Goal: Obtain resource: Download file/media

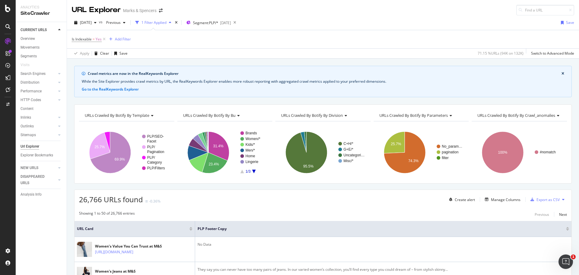
click at [166, 24] on div "1 Filter Applied" at bounding box center [153, 22] width 25 height 5
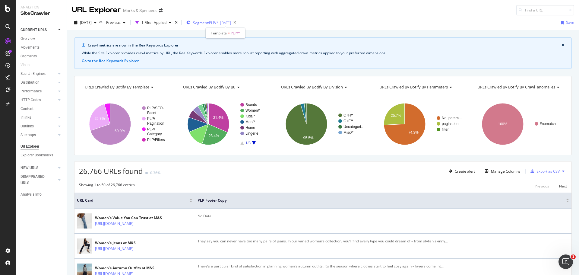
click at [218, 20] on span "Segment: PLP/*" at bounding box center [205, 22] width 25 height 5
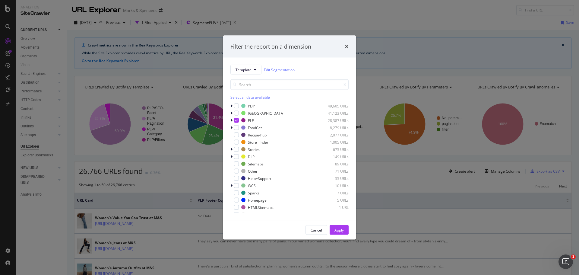
click at [292, 29] on div "Filter the report on a dimension Template Edit Segmentation Select all data ava…" at bounding box center [289, 137] width 579 height 275
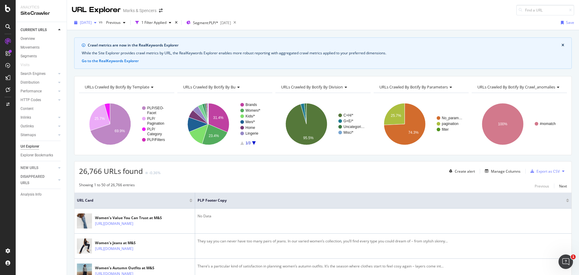
click at [92, 22] on span "[DATE]" at bounding box center [86, 22] width 12 height 5
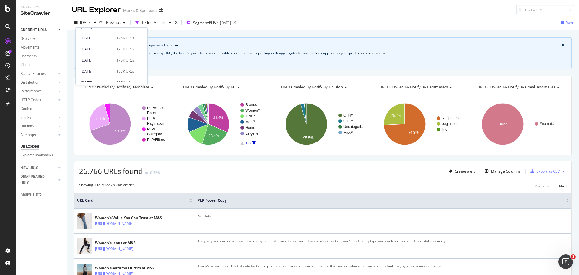
scroll to position [271, 0]
click at [110, 49] on div "[DATE]" at bounding box center [96, 50] width 32 height 5
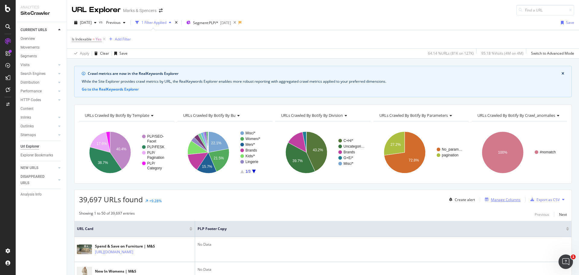
click at [494, 199] on div "Manage Columns" at bounding box center [506, 199] width 30 height 5
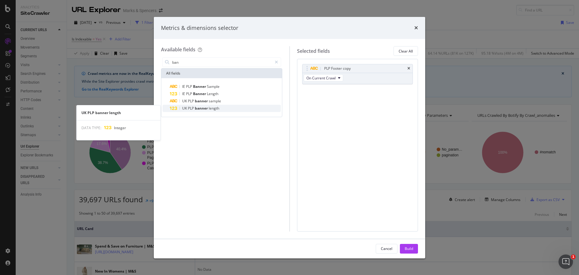
type input "ban"
click at [236, 106] on div "UK PLP banner length" at bounding box center [225, 108] width 111 height 7
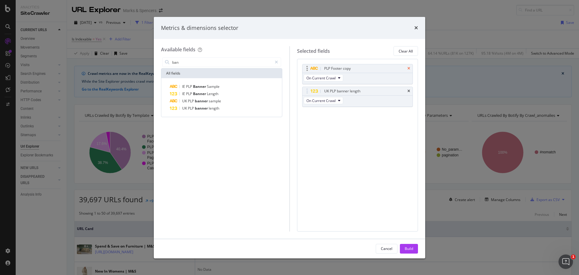
click at [408, 68] on icon "times" at bounding box center [408, 69] width 3 height 4
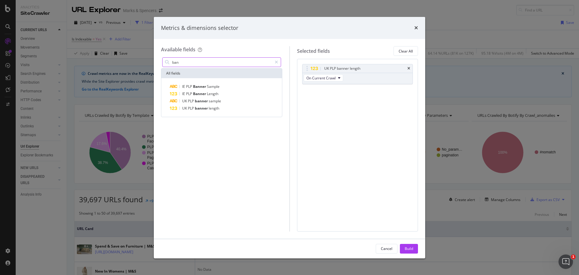
click at [187, 62] on input "ban" at bounding box center [222, 62] width 100 height 9
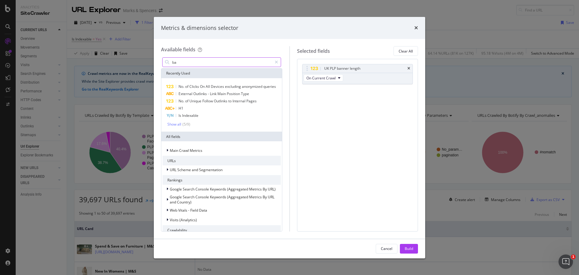
type input "ban"
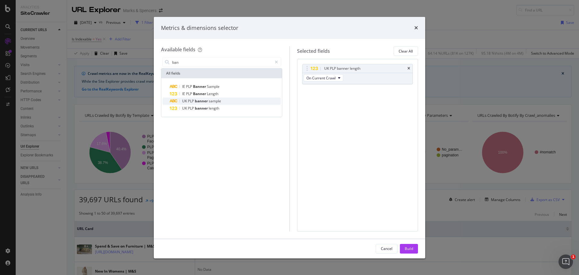
click at [198, 101] on span "banner" at bounding box center [202, 100] width 14 height 5
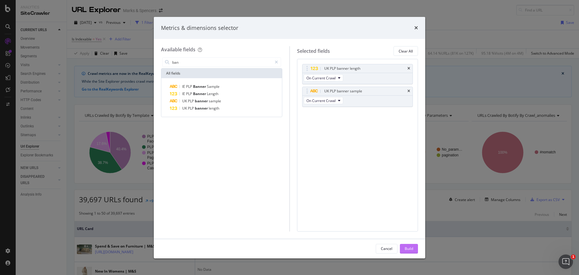
click at [412, 247] on div "Build" at bounding box center [409, 248] width 8 height 5
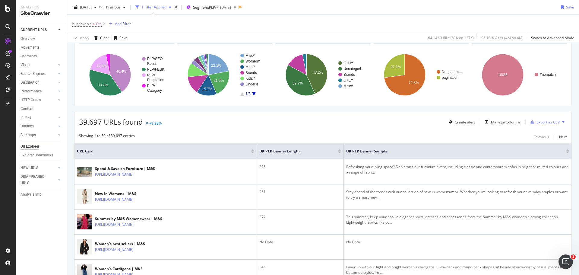
scroll to position [78, 0]
click at [540, 121] on div "Export as CSV" at bounding box center [547, 121] width 23 height 5
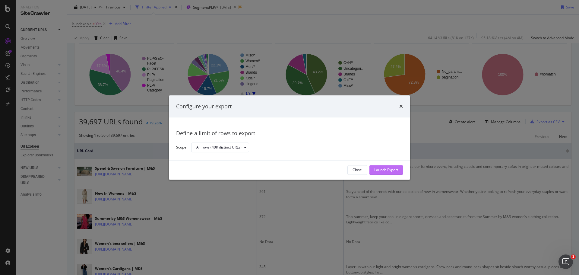
click at [392, 169] on div "Launch Export" at bounding box center [386, 169] width 24 height 5
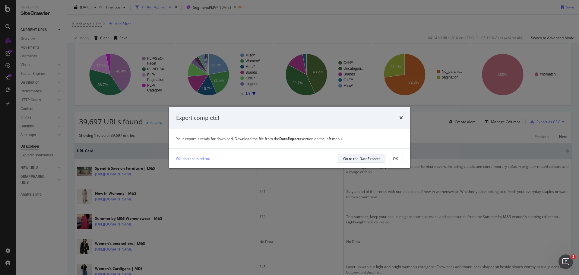
click at [353, 156] on div "Go to the DataExports" at bounding box center [361, 158] width 37 height 5
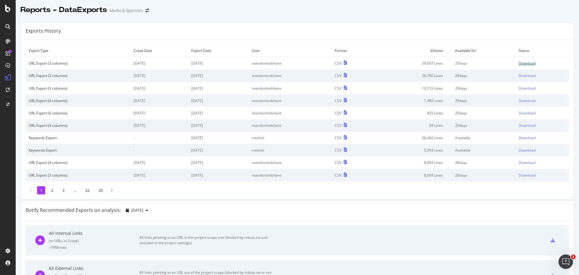
click at [521, 61] on div "Download" at bounding box center [526, 63] width 17 height 5
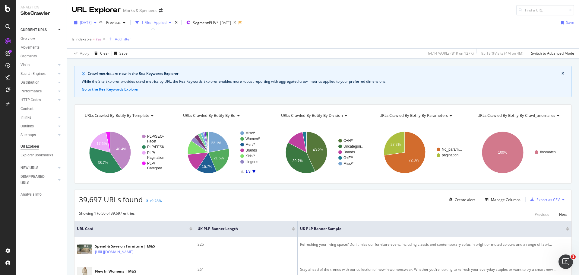
click at [92, 24] on span "[DATE]" at bounding box center [86, 22] width 12 height 5
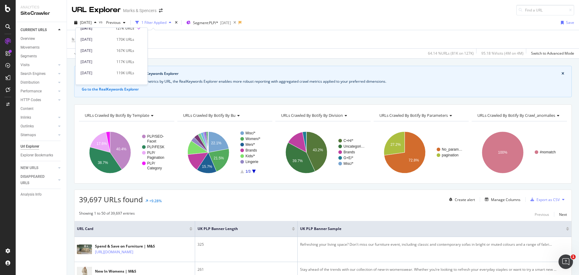
scroll to position [333, 0]
click at [130, 68] on div "150K URLs" at bounding box center [125, 66] width 18 height 5
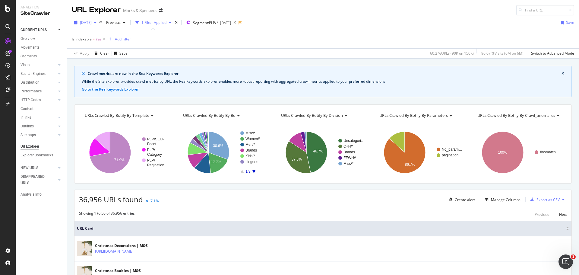
click at [92, 22] on span "[DATE]" at bounding box center [86, 22] width 12 height 5
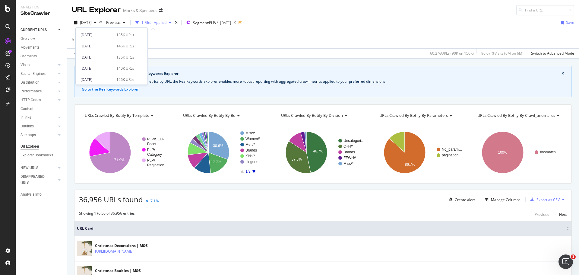
scroll to position [333, 0]
click at [122, 51] on div "[DATE] 200K URLs" at bounding box center [112, 55] width 72 height 9
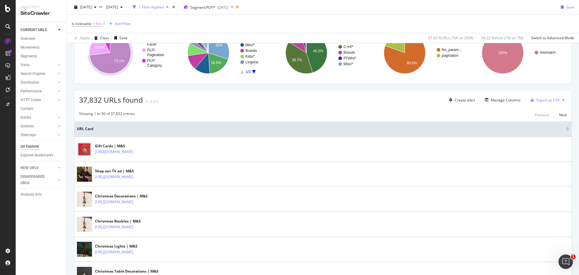
scroll to position [100, 0]
click at [496, 100] on div "Manage Columns" at bounding box center [506, 99] width 30 height 5
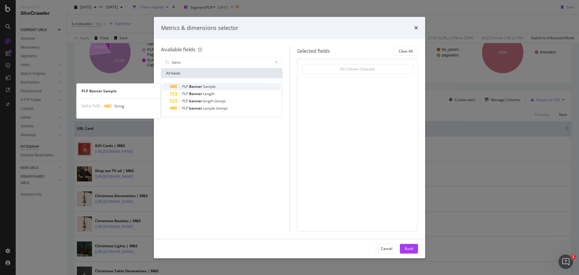
type input "bann"
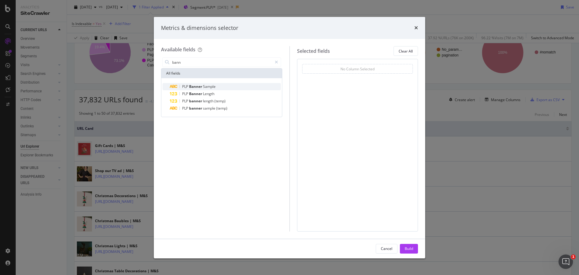
click at [225, 87] on div "PLP Banner Sample" at bounding box center [225, 86] width 111 height 7
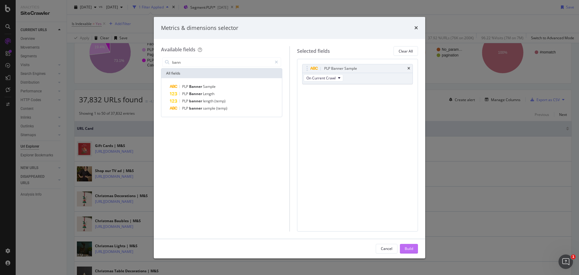
click at [411, 248] on div "Build" at bounding box center [409, 248] width 8 height 5
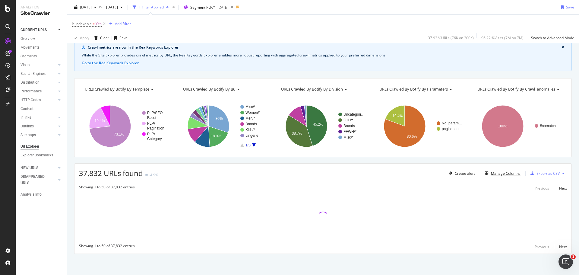
scroll to position [26, 0]
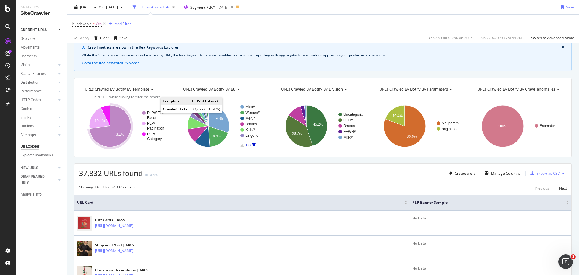
click at [155, 114] on text "PLP/SEO-" at bounding box center [155, 113] width 17 height 4
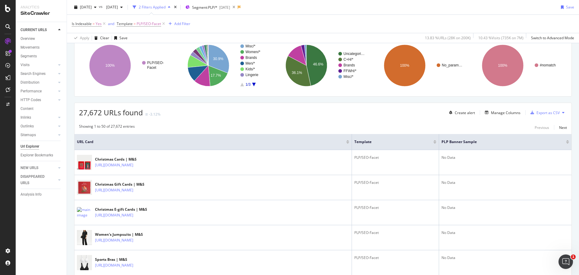
scroll to position [87, 0]
click at [544, 114] on div "Export as CSV" at bounding box center [547, 112] width 23 height 5
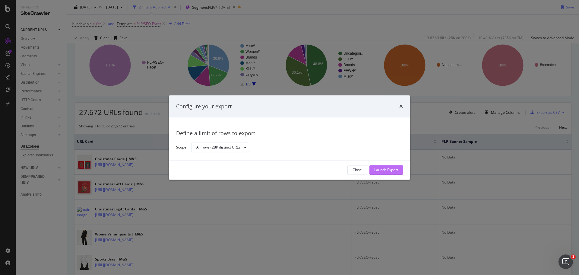
click at [382, 170] on div "Launch Export" at bounding box center [386, 169] width 24 height 5
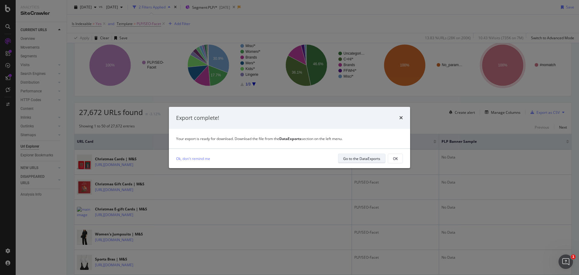
click at [351, 161] on div "Go to the DataExports" at bounding box center [361, 158] width 37 height 8
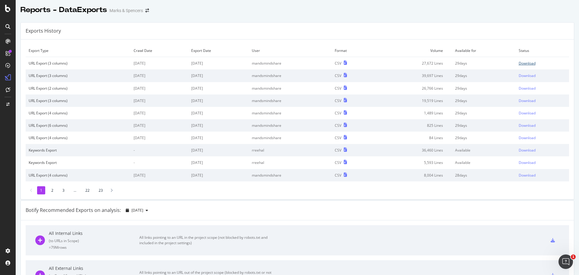
click at [522, 62] on div "Download" at bounding box center [526, 63] width 17 height 5
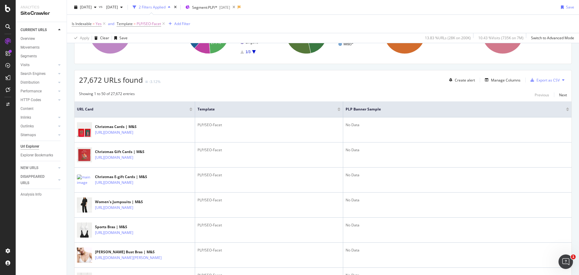
scroll to position [120, 0]
click at [564, 108] on th "PLP Banner Sample" at bounding box center [457, 109] width 228 height 16
click at [566, 108] on div at bounding box center [567, 108] width 3 height 2
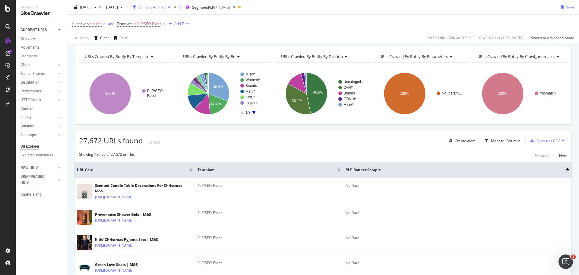
scroll to position [59, 0]
click at [512, 140] on div "Manage Columns" at bounding box center [506, 140] width 30 height 5
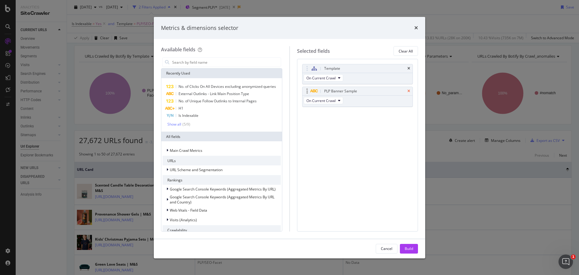
click at [410, 92] on icon "times" at bounding box center [408, 91] width 3 height 4
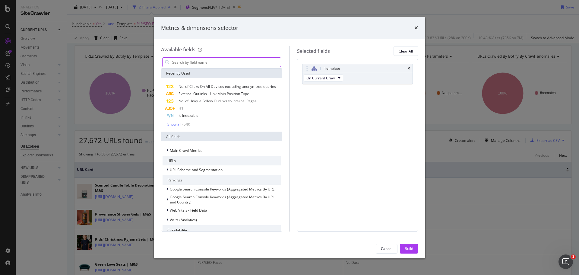
click at [252, 65] on input "modal" at bounding box center [226, 62] width 109 height 9
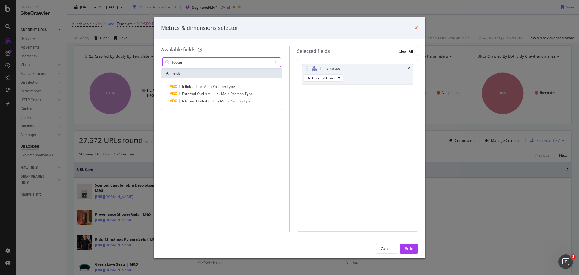
type input "footer"
click at [414, 30] on icon "times" at bounding box center [416, 27] width 4 height 5
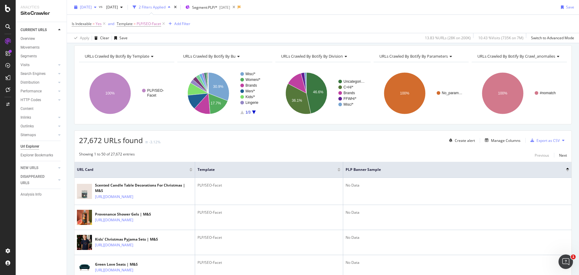
click at [92, 7] on span "[DATE]" at bounding box center [86, 7] width 12 height 5
click at [123, 52] on div "170K URLs" at bounding box center [125, 51] width 18 height 5
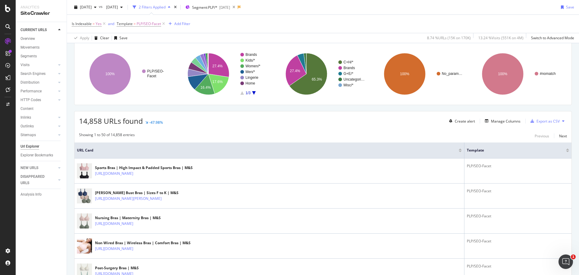
scroll to position [79, 0]
click at [495, 121] on div "Manage Columns" at bounding box center [506, 120] width 30 height 5
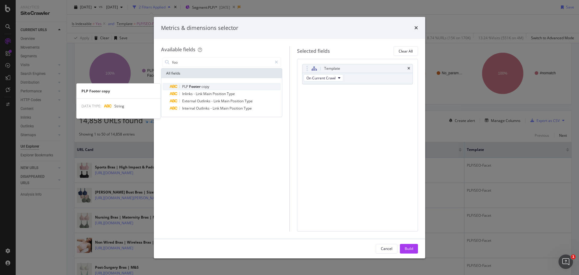
type input "foo"
click at [228, 85] on div "PLP Footer copy" at bounding box center [225, 86] width 111 height 7
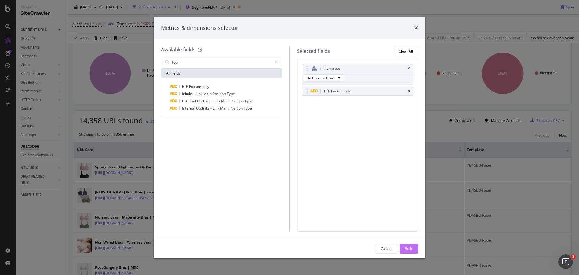
click at [408, 250] on div "Build" at bounding box center [409, 248] width 8 height 5
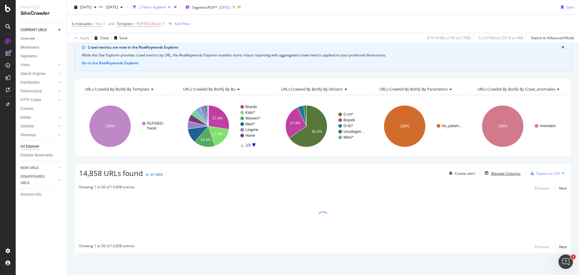
scroll to position [26, 0]
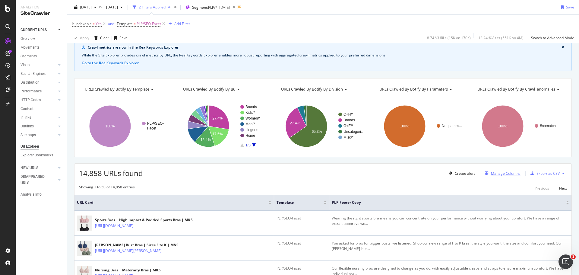
click at [500, 173] on div "Manage Columns" at bounding box center [506, 173] width 30 height 5
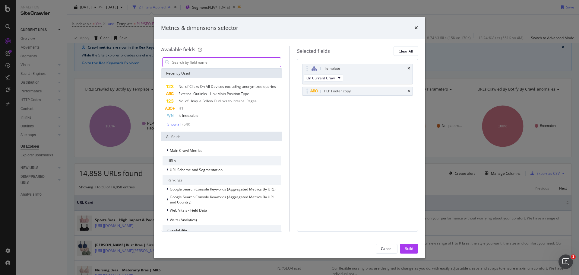
click at [227, 61] on input "modal" at bounding box center [226, 62] width 109 height 9
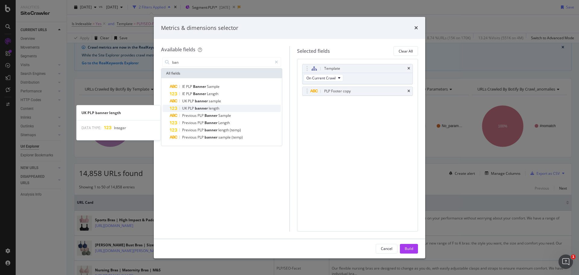
type input "ban"
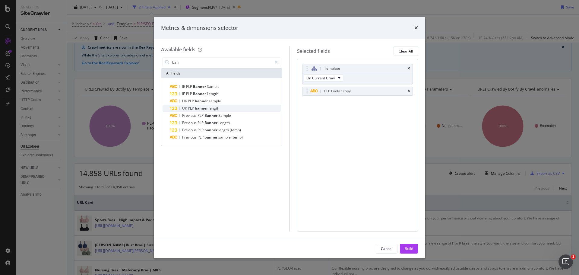
click at [232, 106] on div "UK PLP banner length" at bounding box center [225, 108] width 111 height 7
click at [412, 249] on div "Build" at bounding box center [409, 248] width 8 height 5
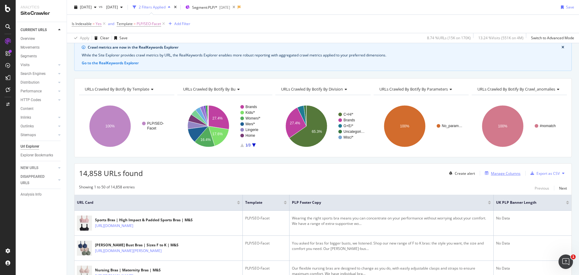
click at [502, 172] on div "Manage Columns" at bounding box center [506, 173] width 30 height 5
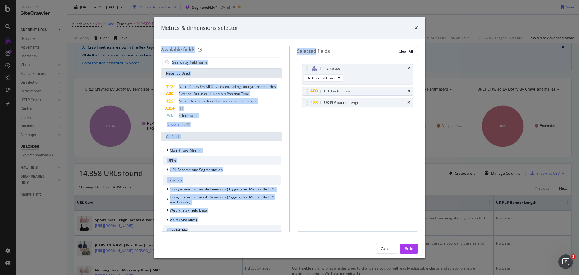
drag, startPoint x: 274, startPoint y: 18, endPoint x: 316, endPoint y: 49, distance: 52.4
click at [316, 49] on div "Metrics & dimensions selector Available fields Recently Used No. of Clicks On A…" at bounding box center [289, 137] width 271 height 241
click at [418, 26] on icon "times" at bounding box center [416, 27] width 4 height 5
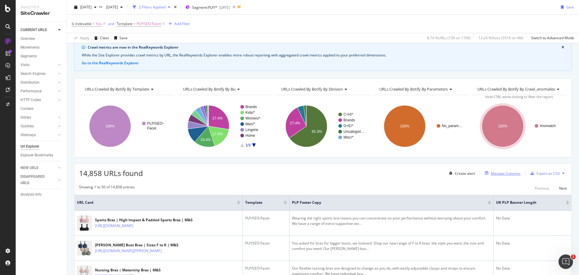
click at [492, 172] on div "Manage Columns" at bounding box center [506, 173] width 30 height 5
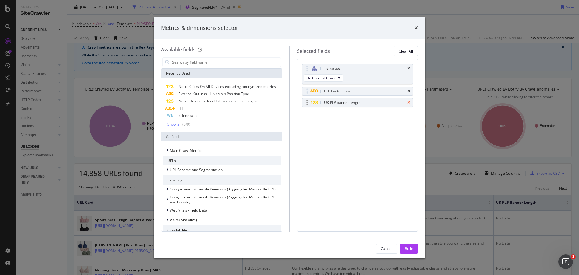
click at [409, 101] on icon "times" at bounding box center [408, 103] width 3 height 4
click at [193, 61] on input "modal" at bounding box center [226, 62] width 109 height 9
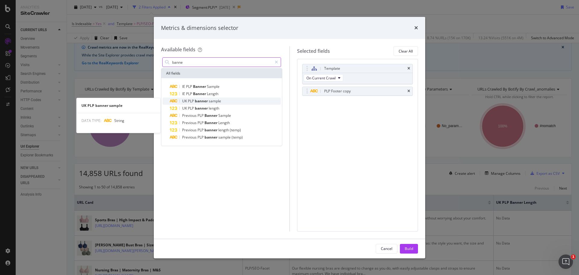
type input "banne"
click at [206, 101] on span "banner" at bounding box center [202, 100] width 14 height 5
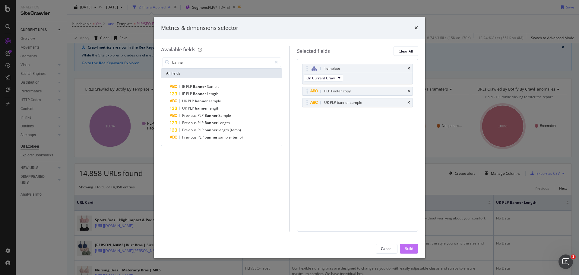
click at [408, 247] on div "Build" at bounding box center [409, 248] width 8 height 5
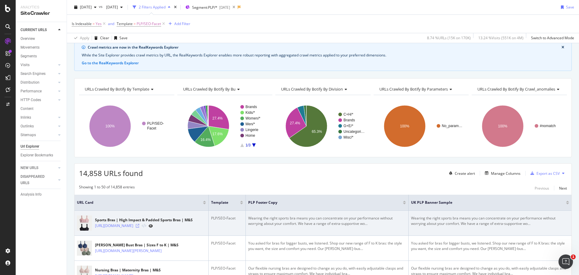
click at [139, 227] on icon at bounding box center [138, 226] width 4 height 4
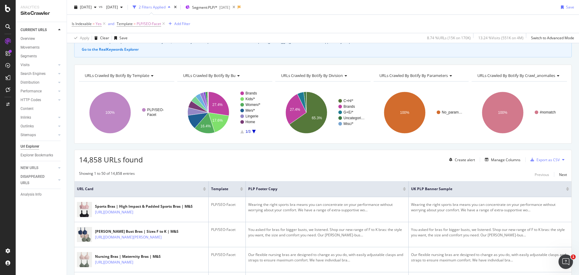
scroll to position [42, 0]
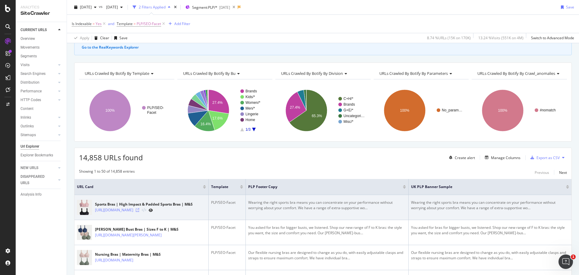
click at [139, 211] on icon at bounding box center [138, 210] width 4 height 4
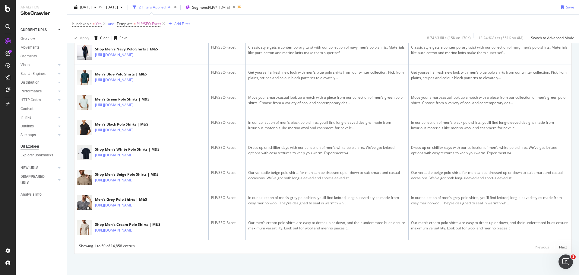
scroll to position [1354, 0]
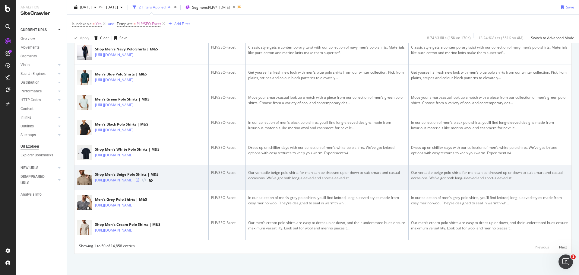
click at [139, 178] on icon at bounding box center [138, 180] width 4 height 4
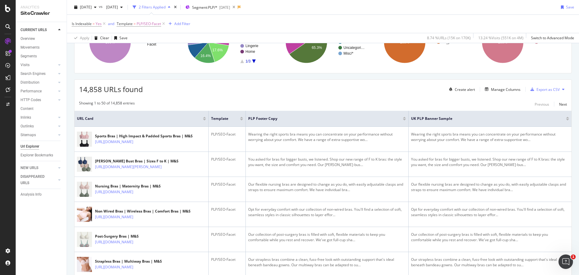
scroll to position [113, 0]
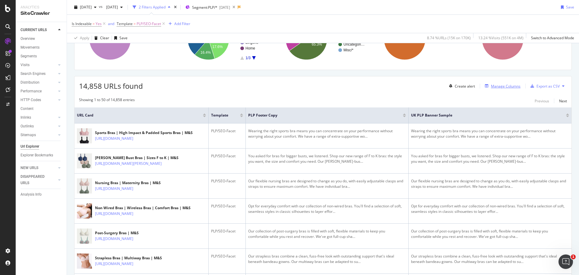
click at [487, 89] on div "Manage Columns" at bounding box center [501, 86] width 38 height 7
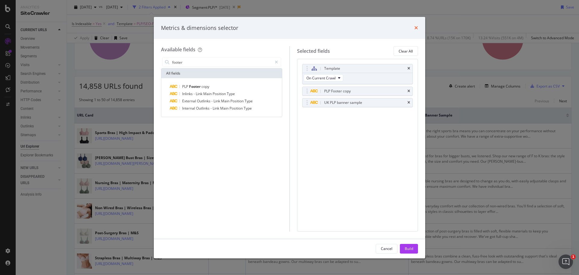
type input "footer"
click at [415, 27] on icon "times" at bounding box center [416, 27] width 4 height 5
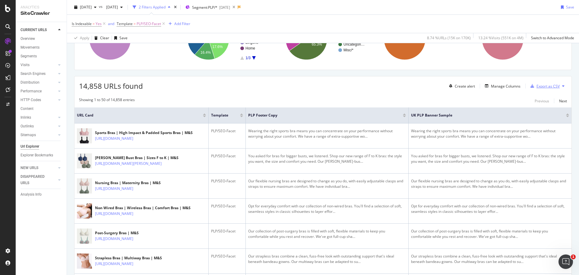
click at [540, 87] on div "Export as CSV" at bounding box center [547, 86] width 23 height 5
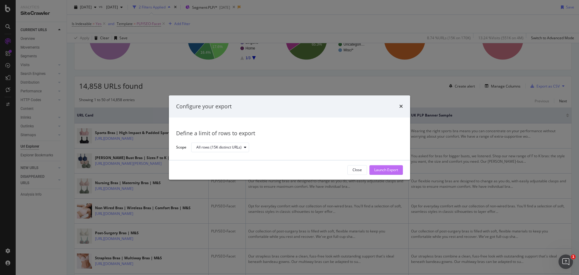
click at [390, 169] on div "Launch Export" at bounding box center [386, 169] width 24 height 5
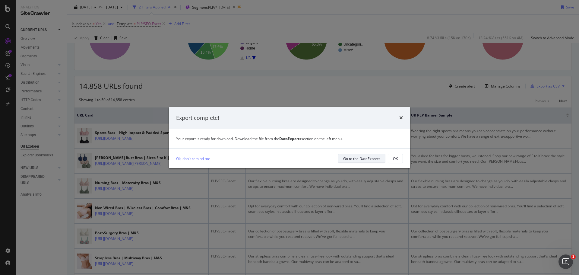
click at [359, 155] on div "Go to the DataExports" at bounding box center [361, 158] width 37 height 8
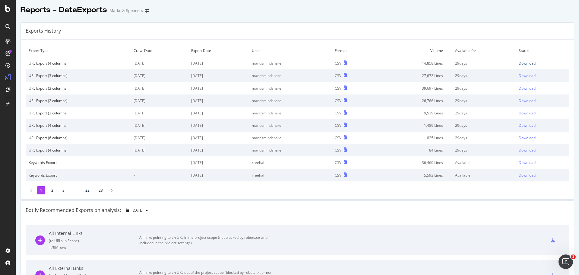
click at [519, 66] on div "Download" at bounding box center [526, 63] width 17 height 5
